Goal: Task Accomplishment & Management: Complete application form

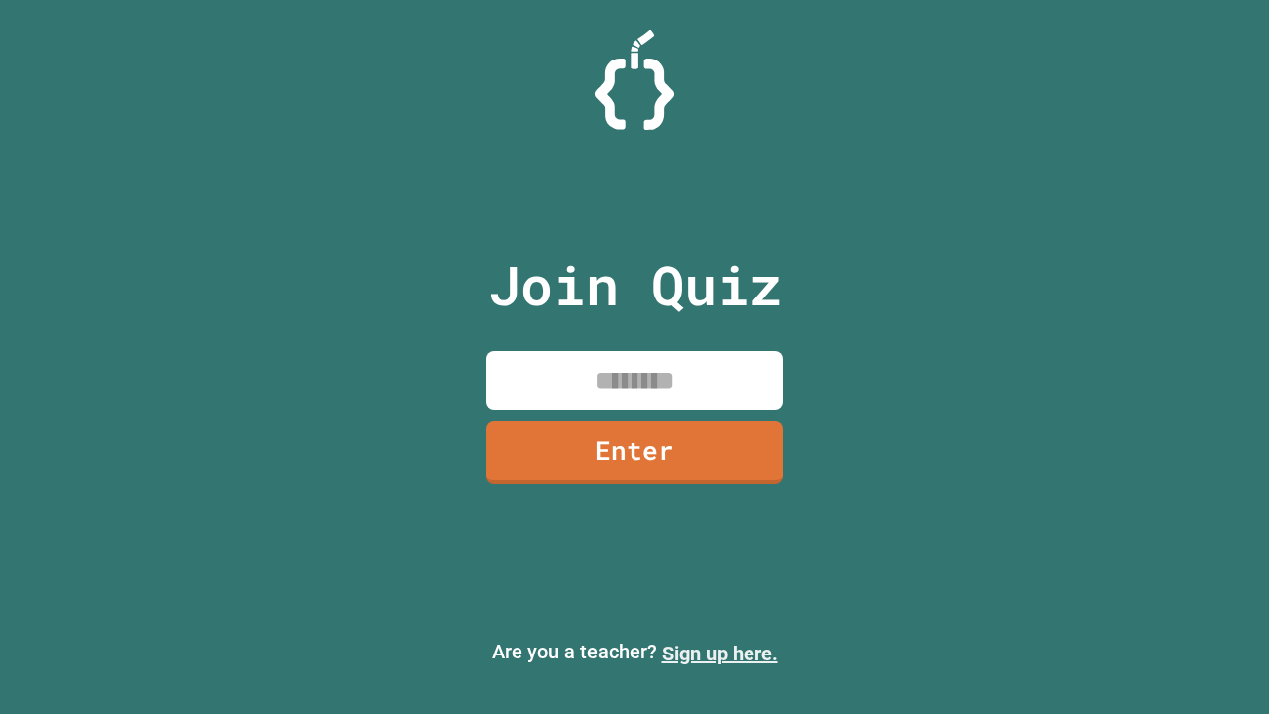
click at [720, 653] on link "Sign up here." at bounding box center [720, 653] width 116 height 24
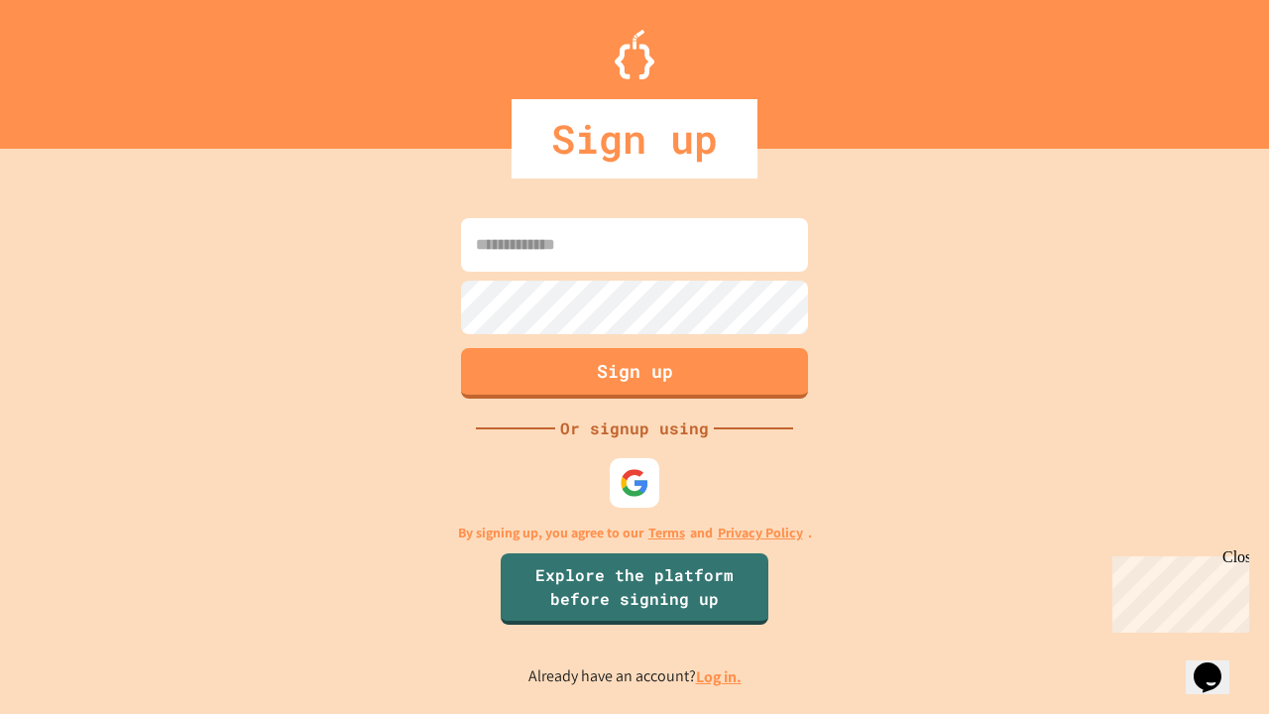
click at [720, 676] on link "Log in." at bounding box center [719, 676] width 46 height 21
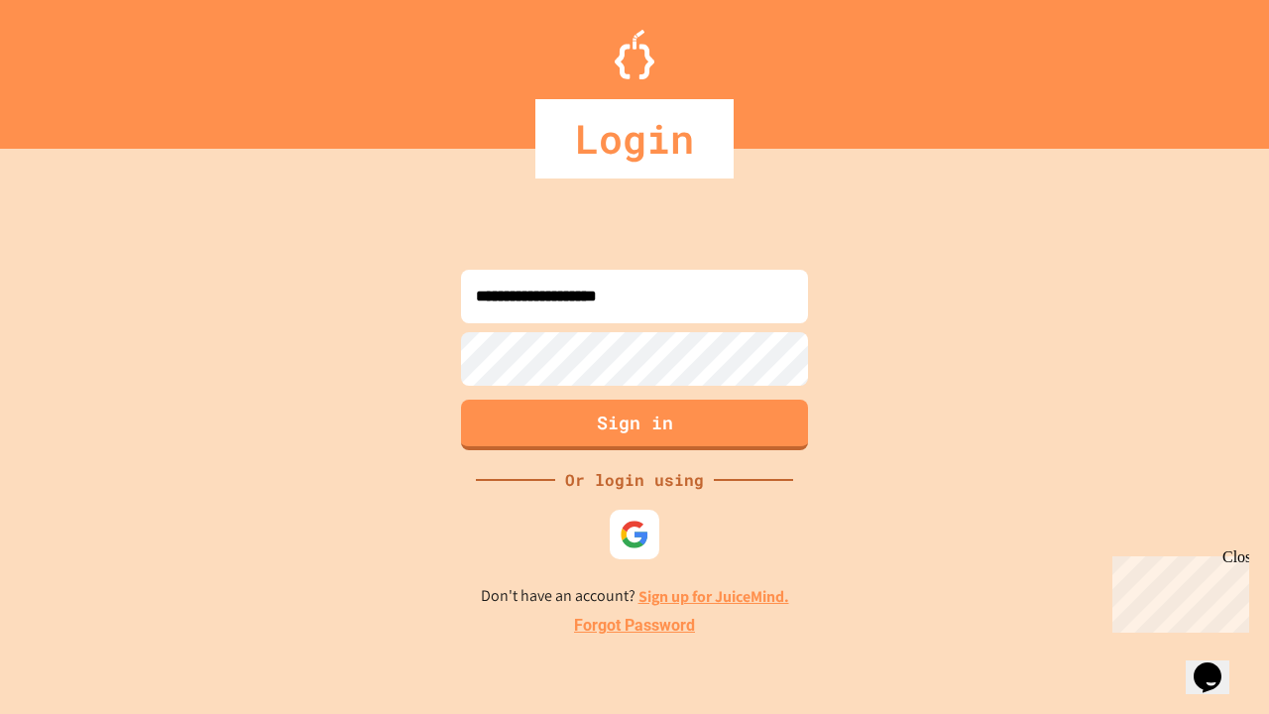
type input "**********"
